Goal: Information Seeking & Learning: Learn about a topic

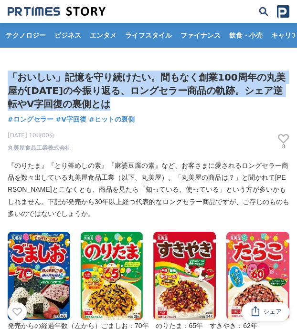
drag, startPoint x: 11, startPoint y: 76, endPoint x: 124, endPoint y: 106, distance: 116.8
click at [124, 106] on h1 "「おいしい」記憶を守り続けたい。間もなく創業100周年の丸美屋が[DATE]の今振り返る、ロングセラー商品の軌跡。シェア逆転やV字回復の裏側とは" at bounding box center [149, 91] width 282 height 40
copy h1 "「おいしい」記憶を守り続けたい。間もなく創業100周年の丸美屋が[DATE]の今振り返る、ロングセラー商品の軌跡。シェア逆転やV字回復の裏側とは"
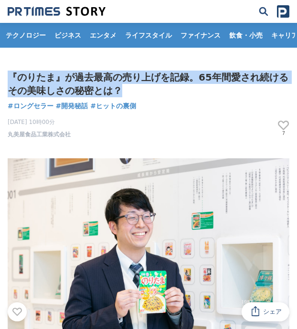
drag, startPoint x: 10, startPoint y: 71, endPoint x: 124, endPoint y: 92, distance: 116.5
click at [124, 92] on h1 "『のりたま』が過去最高の売り上げを記録。65年間愛され続けるその美味しさの秘密とは？" at bounding box center [149, 84] width 282 height 27
copy h1 "『のりたま』が過去最高の売り上げを記録。65年間愛され続けるその美味しさの秘密とは？"
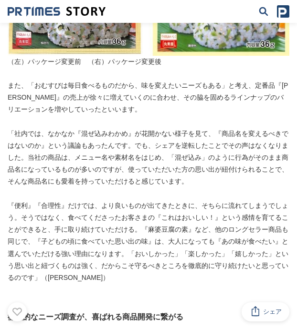
scroll to position [3580, 0]
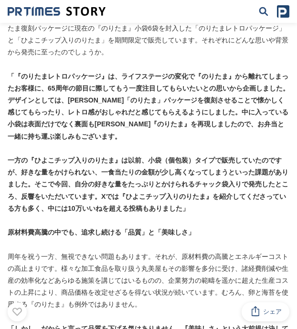
scroll to position [2266, 0]
